Goal: Information Seeking & Learning: Understand process/instructions

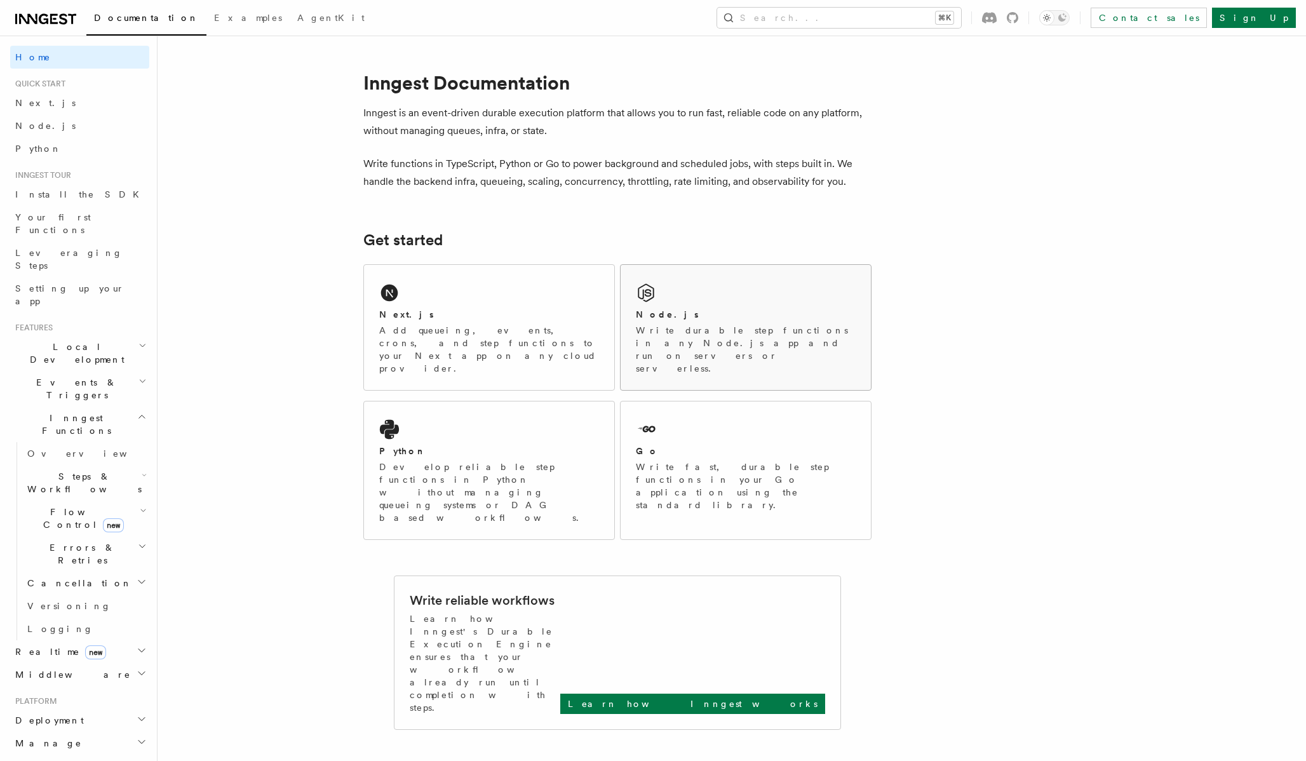
click at [773, 314] on div "Node.js" at bounding box center [746, 314] width 220 height 13
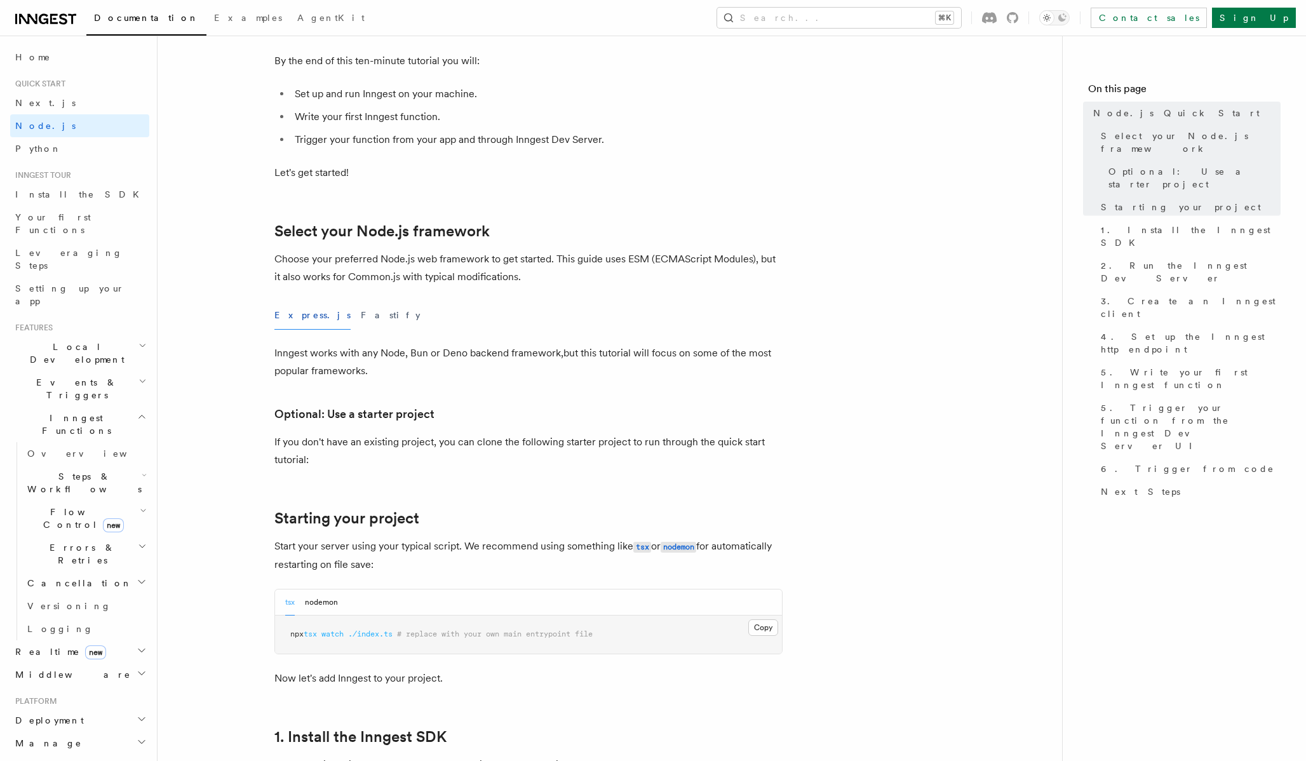
scroll to position [152, 0]
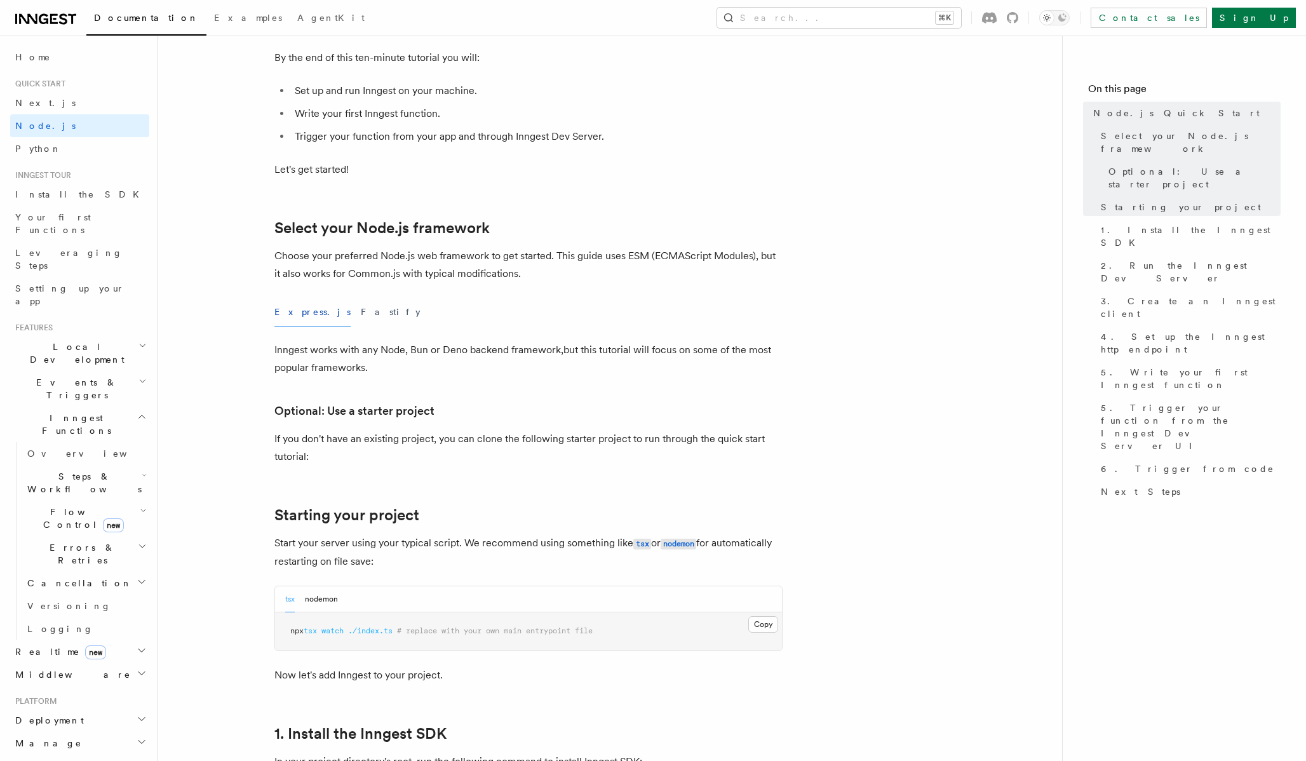
click at [352, 321] on div "Express.js Fastify" at bounding box center [528, 312] width 508 height 29
click at [361, 310] on button "Fastify" at bounding box center [391, 312] width 60 height 29
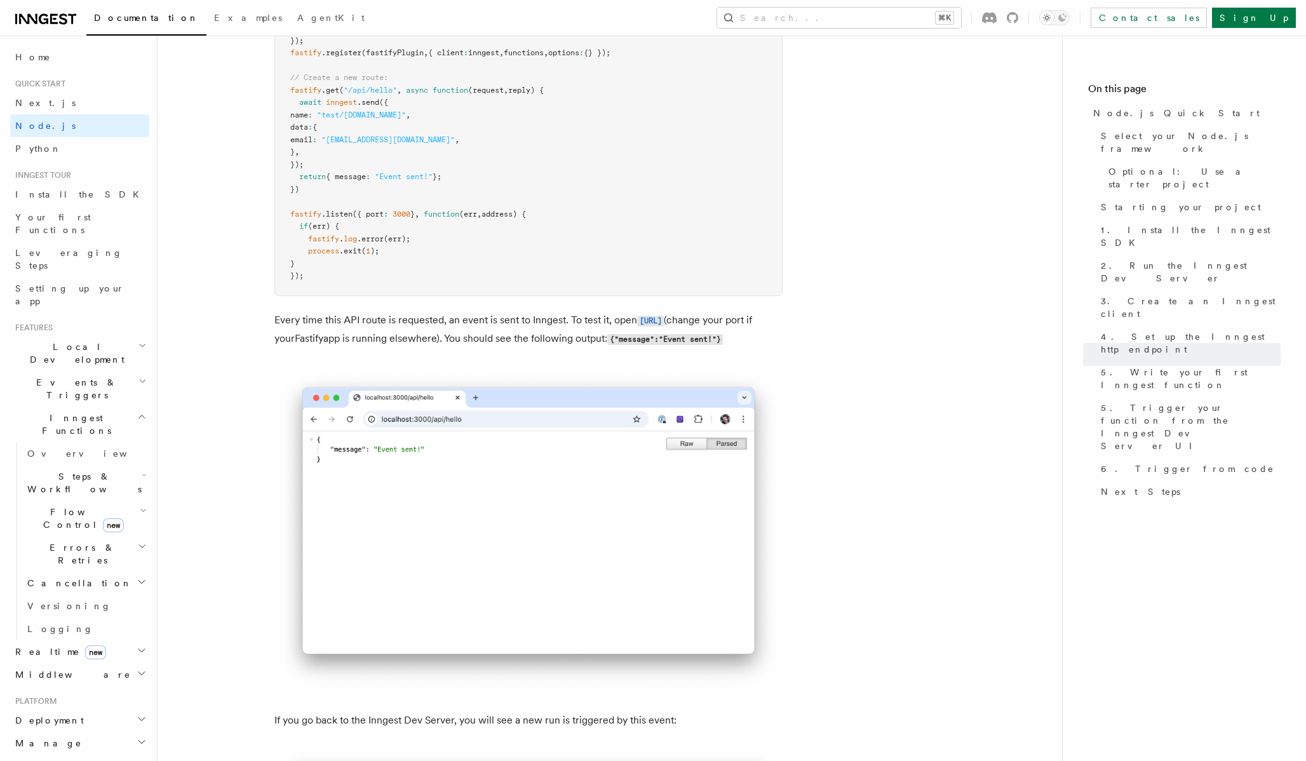
scroll to position [6983, 0]
click at [1118, 485] on span "Next Steps" at bounding box center [1140, 491] width 79 height 13
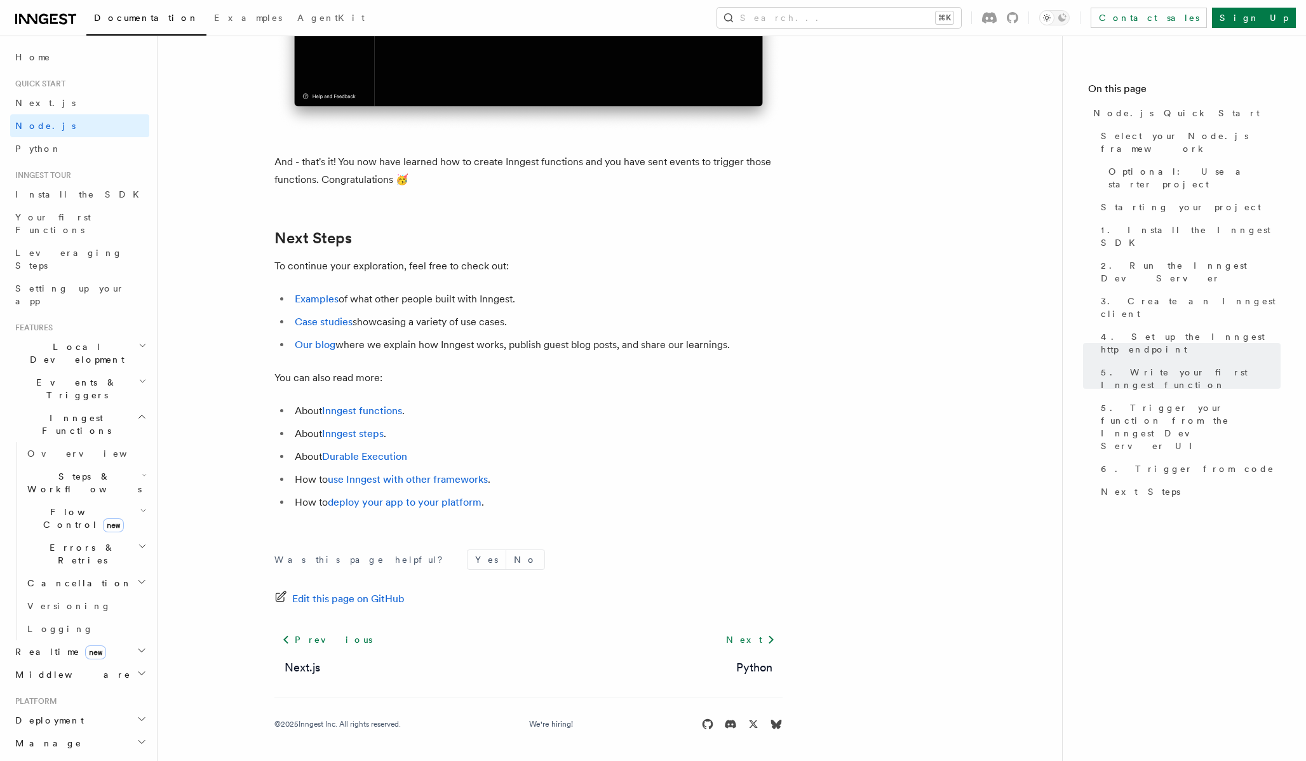
scroll to position [7959, 0]
click at [396, 501] on link "deploy your app to your platform" at bounding box center [405, 502] width 154 height 12
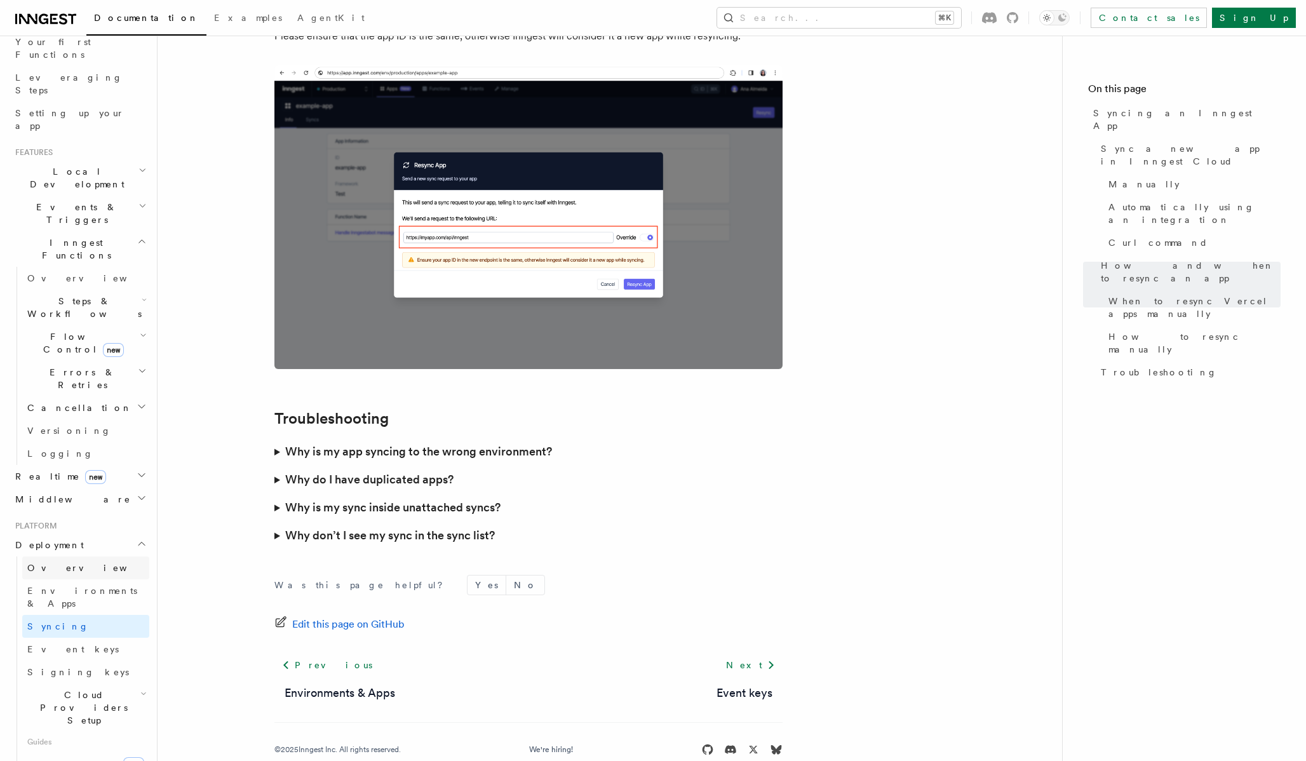
scroll to position [190, 0]
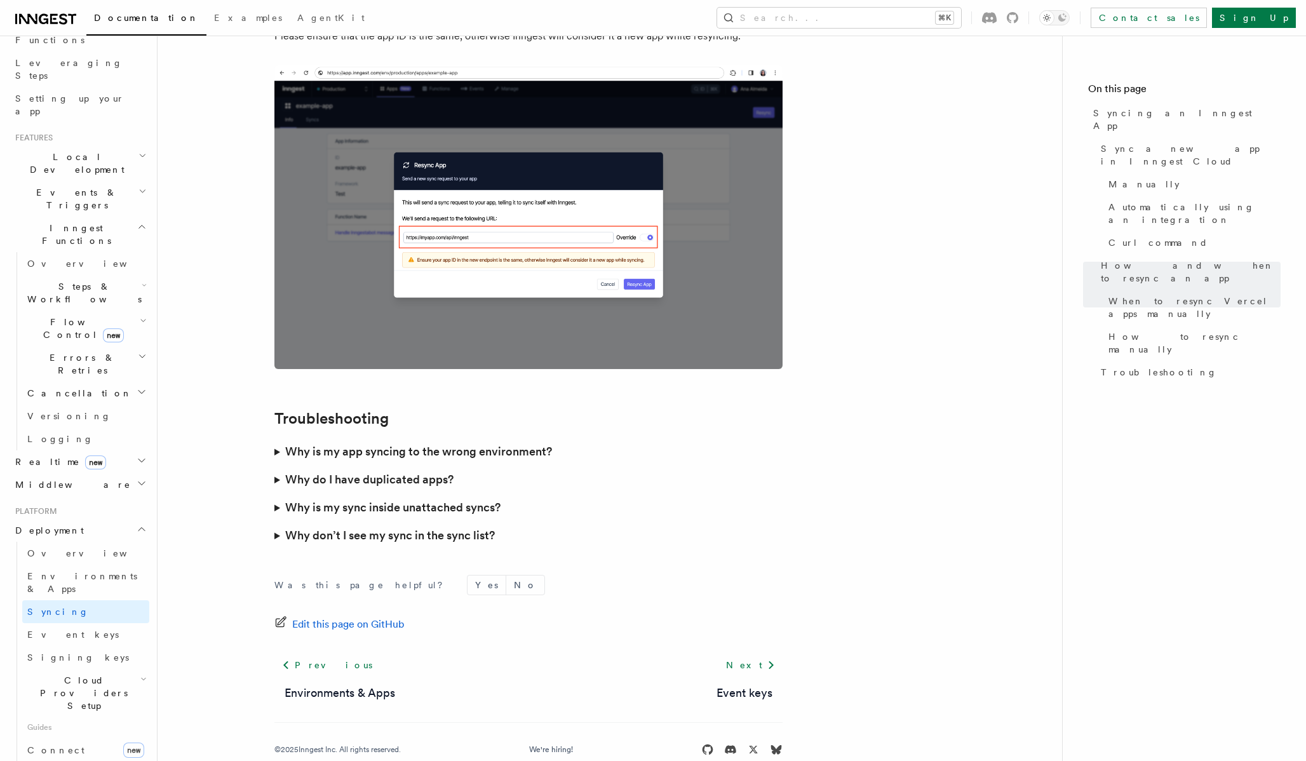
click at [119, 669] on h2 "Cloud Providers Setup" at bounding box center [85, 693] width 127 height 48
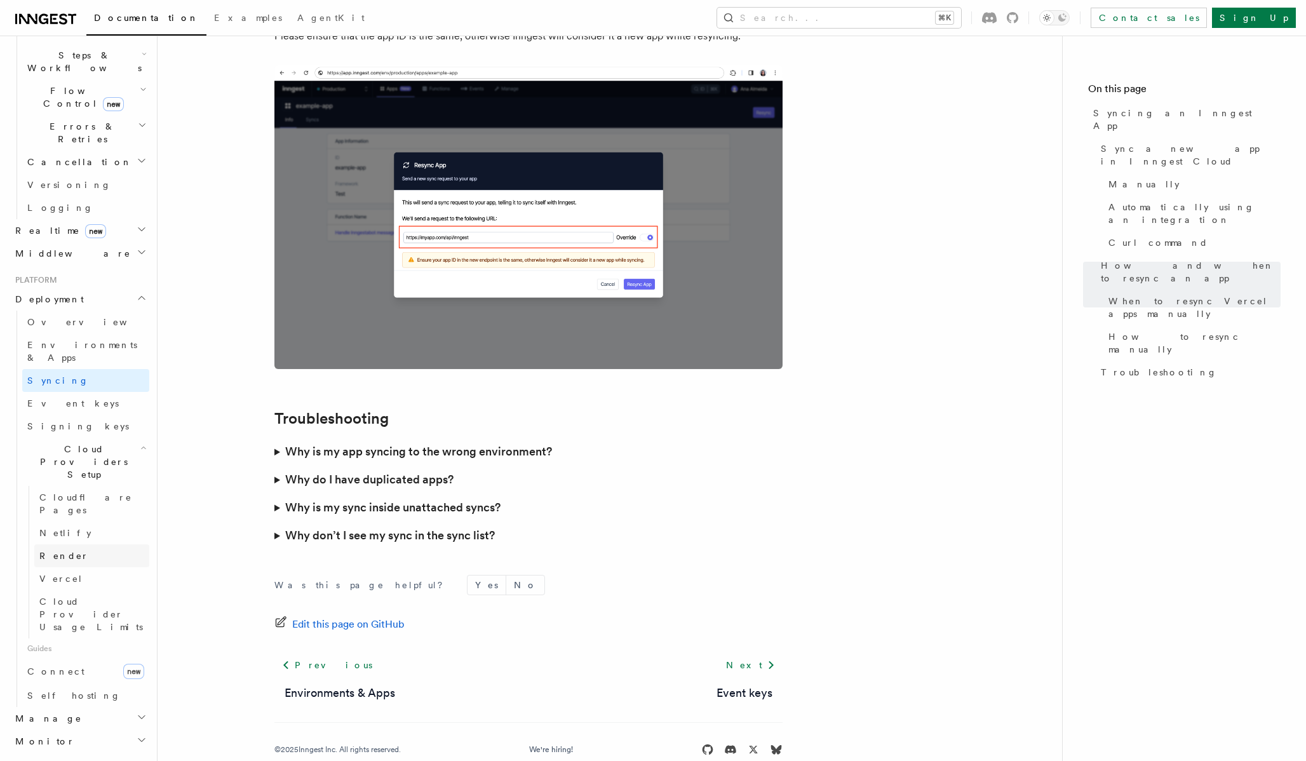
scroll to position [425, 0]
click at [62, 687] on span "Self hosting" at bounding box center [73, 692] width 93 height 10
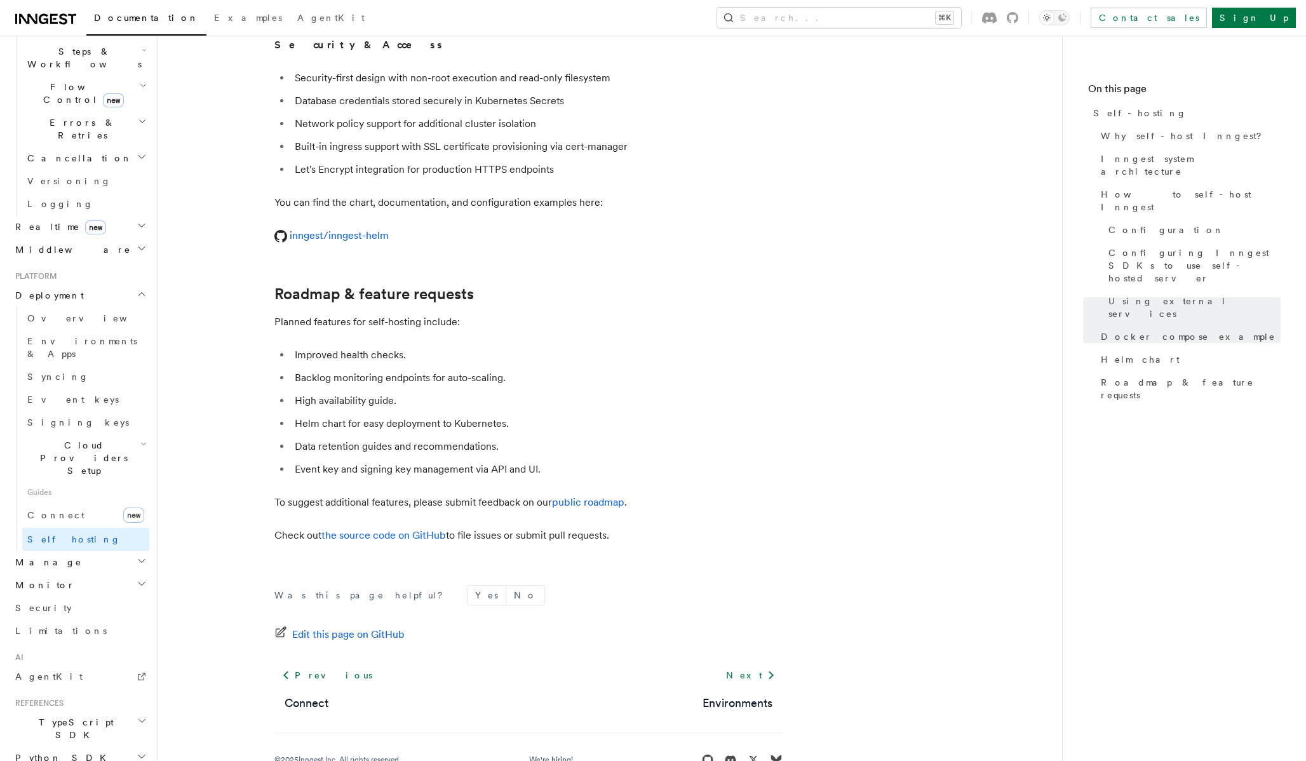
scroll to position [4693, 0]
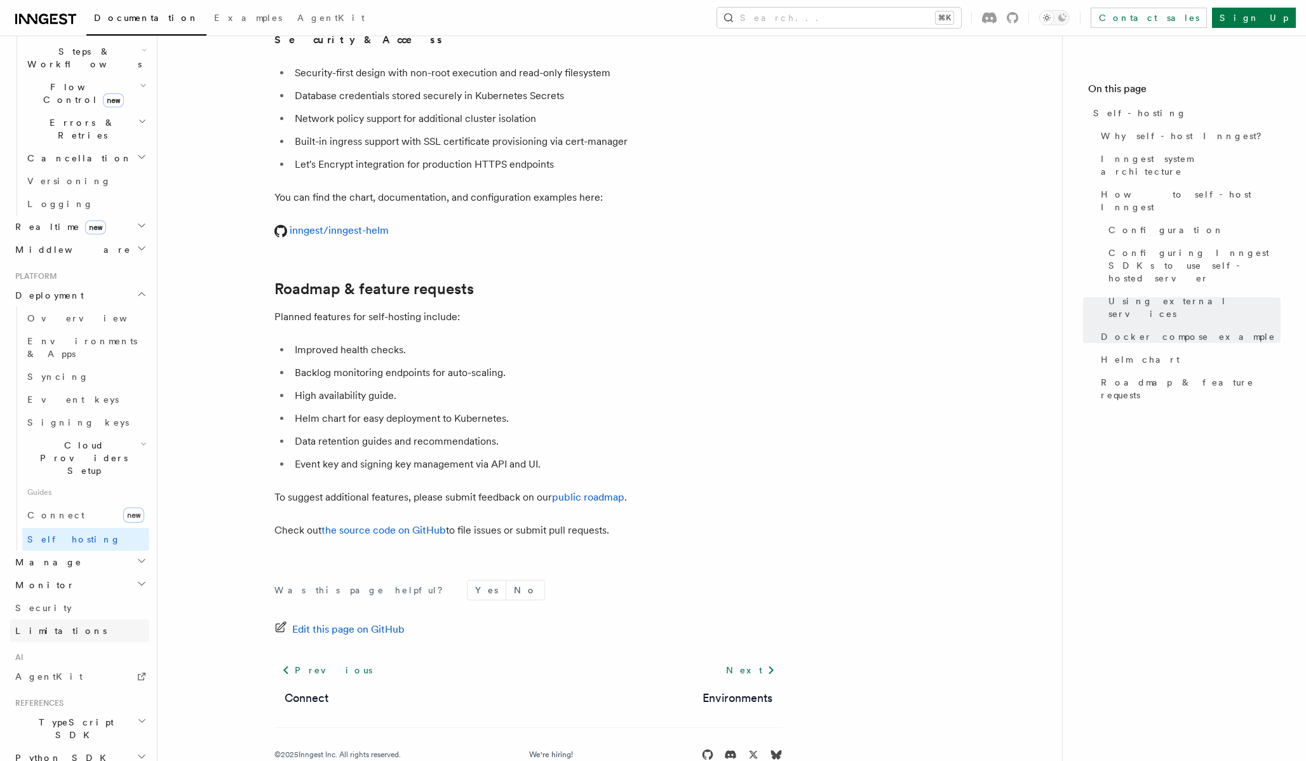
click at [58, 626] on span "Limitations" at bounding box center [60, 631] width 91 height 10
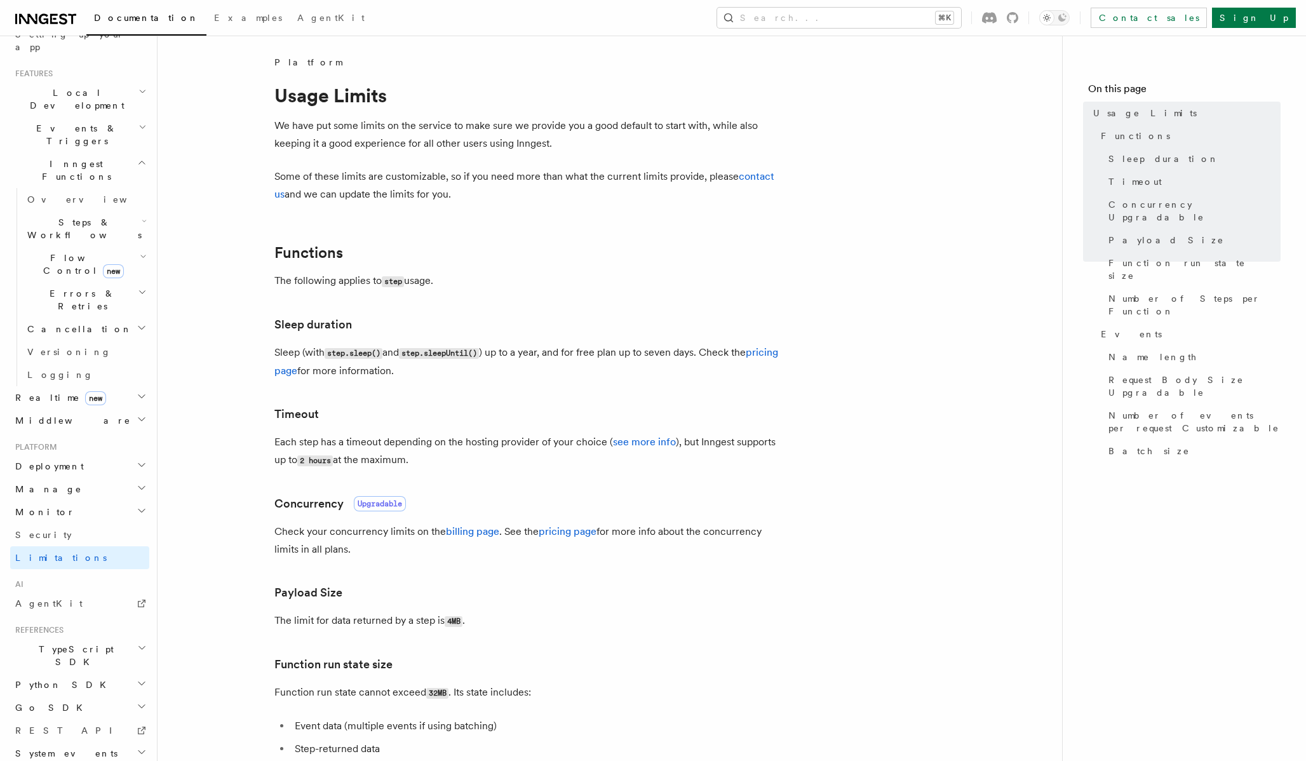
scroll to position [255, 0]
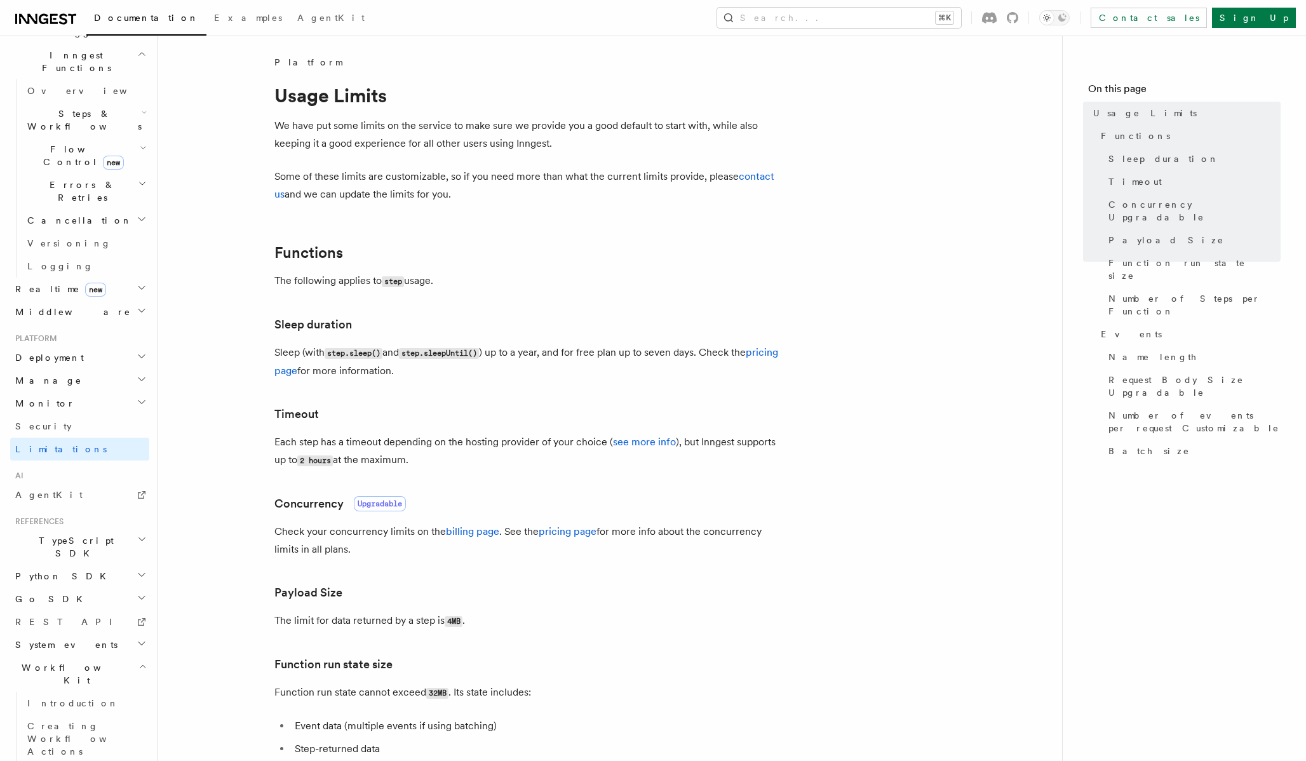
scroll to position [370, 0]
